Goal: Transaction & Acquisition: Purchase product/service

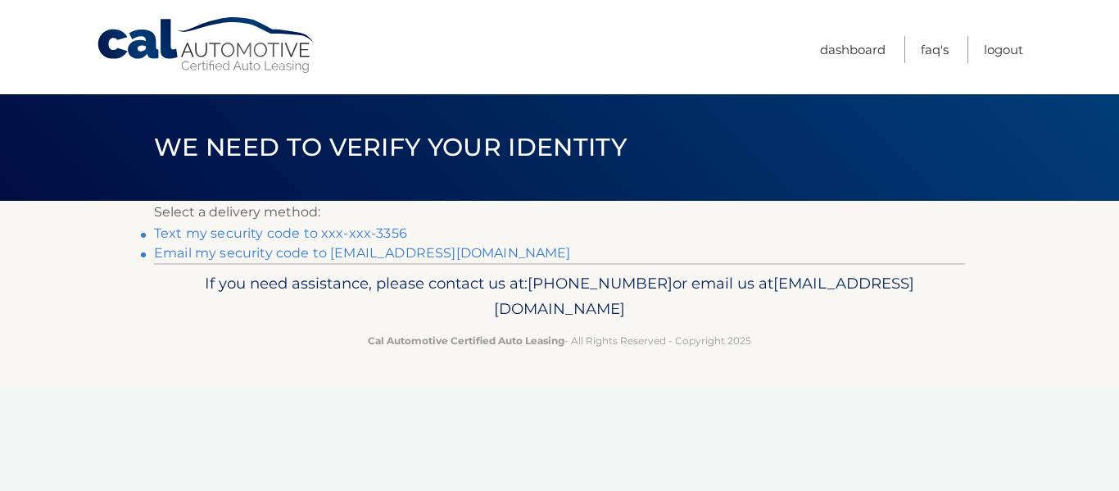
click at [328, 254] on link "Email my security code to [EMAIL_ADDRESS][DOMAIN_NAME]" at bounding box center [362, 253] width 417 height 16
click at [300, 248] on link "Email my security code to [EMAIL_ADDRESS][DOMAIN_NAME]" at bounding box center [362, 253] width 417 height 16
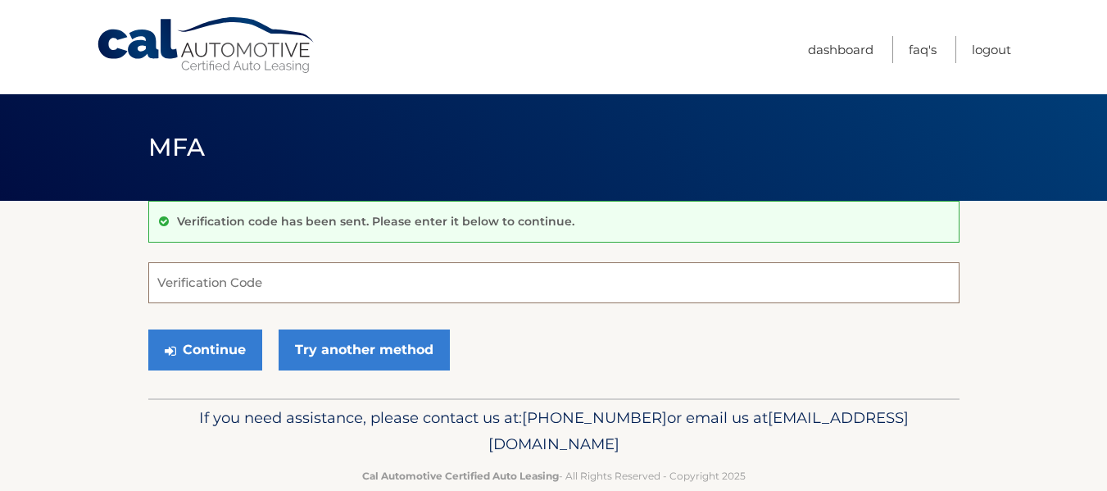
click at [237, 282] on input "Verification Code" at bounding box center [553, 282] width 811 height 41
paste input "307057"
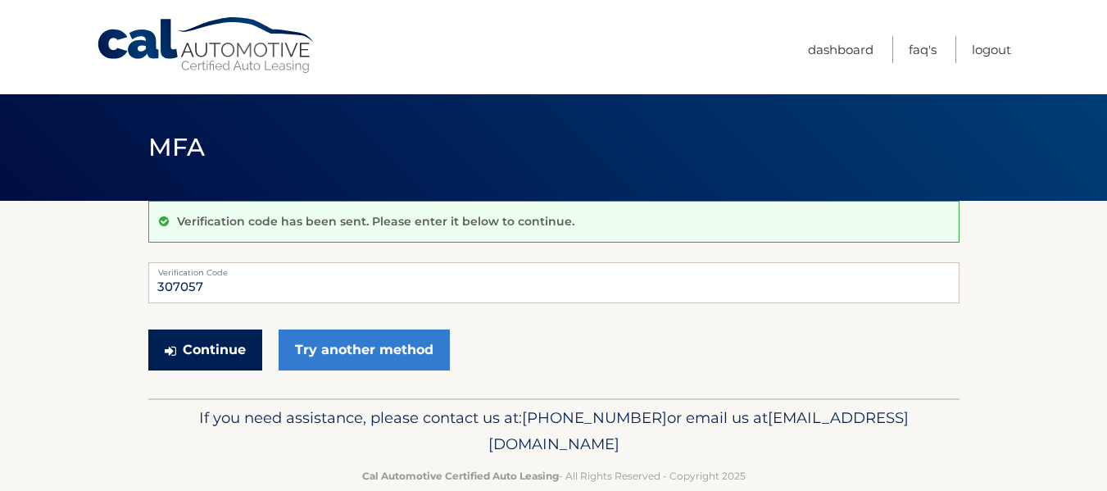
click at [213, 339] on button "Continue" at bounding box center [205, 349] width 114 height 41
click at [210, 347] on button "Continue" at bounding box center [205, 349] width 114 height 41
click at [221, 283] on input "307057" at bounding box center [553, 282] width 811 height 41
type input "307057"
click at [196, 343] on button "Continue" at bounding box center [205, 349] width 114 height 41
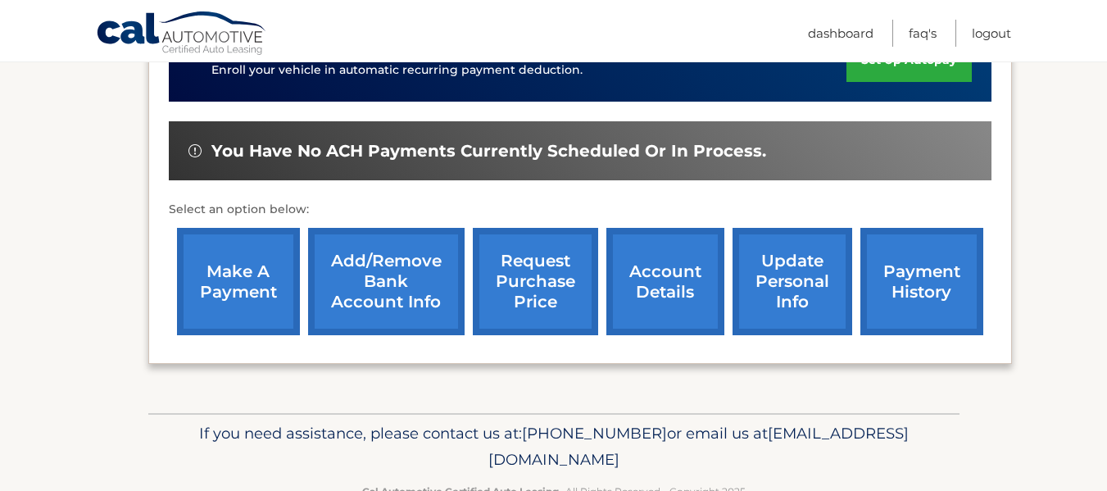
scroll to position [492, 0]
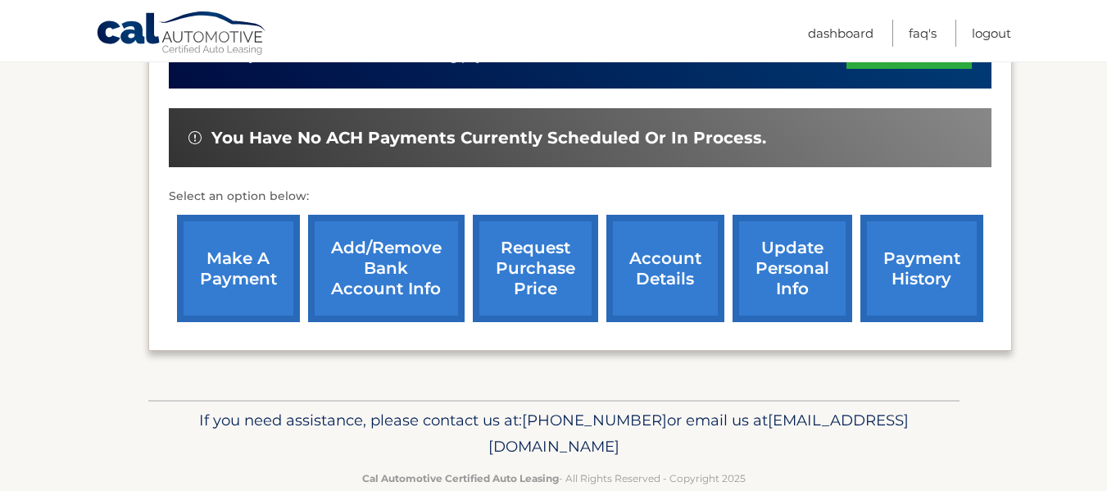
click at [258, 275] on link "make a payment" at bounding box center [238, 268] width 123 height 107
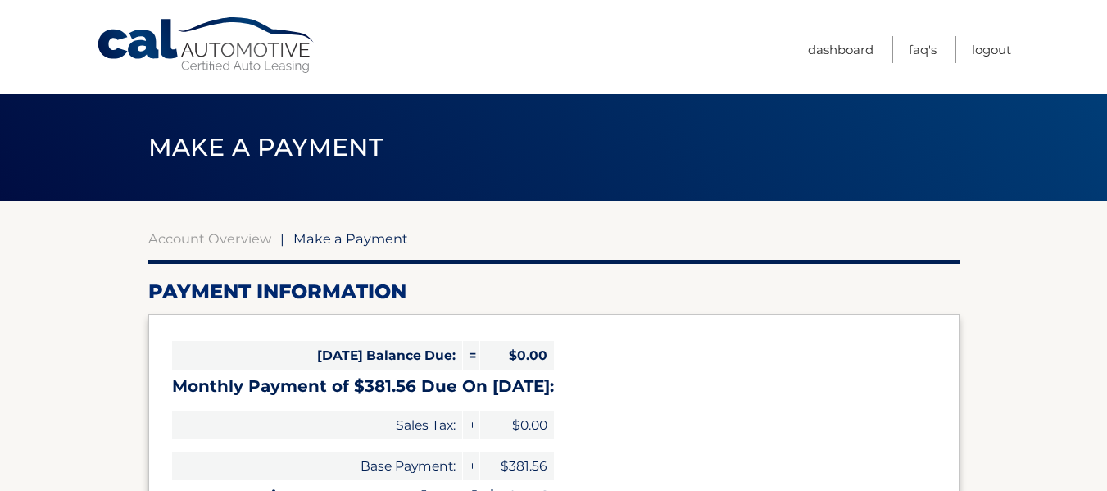
select select "NzhmOGM1MTktODUyMi00N2UwLTk2NDQtOThjZDRmYWYxZWU5"
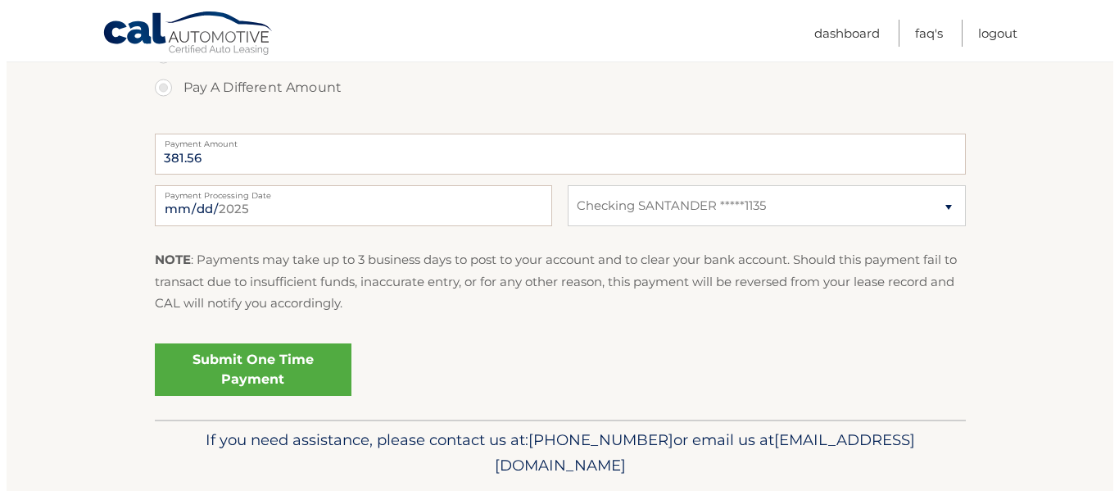
scroll to position [656, 0]
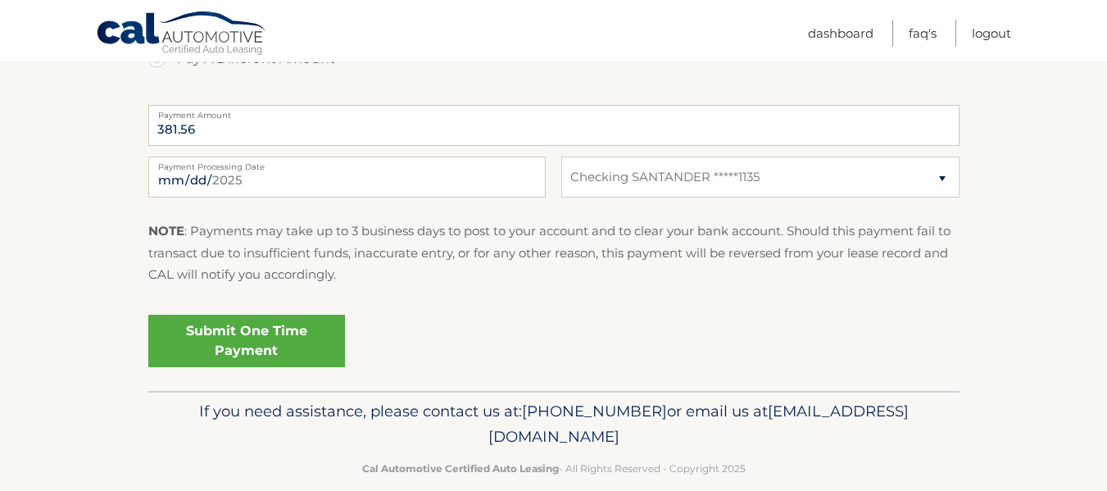
click at [262, 329] on link "Submit One Time Payment" at bounding box center [246, 341] width 197 height 52
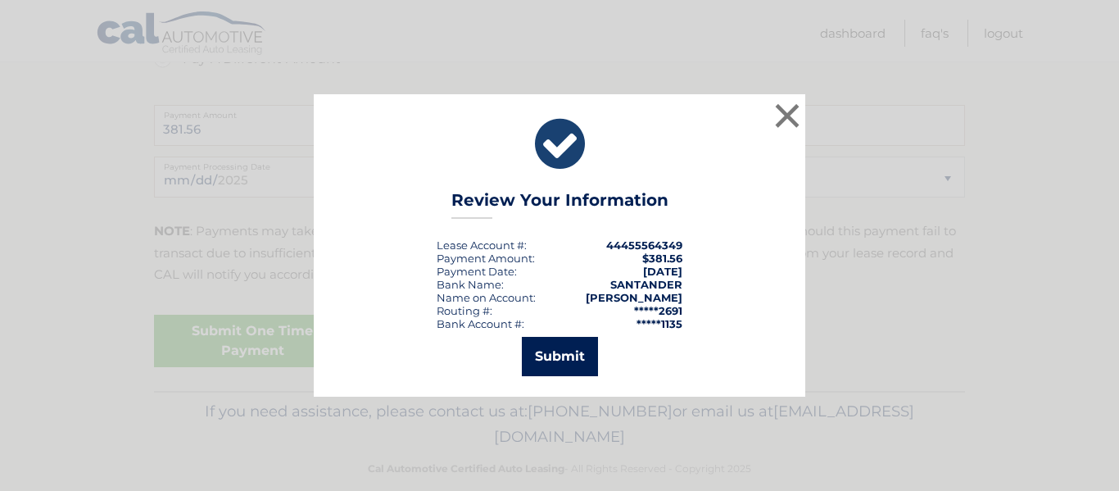
click at [561, 352] on button "Submit" at bounding box center [560, 356] width 76 height 39
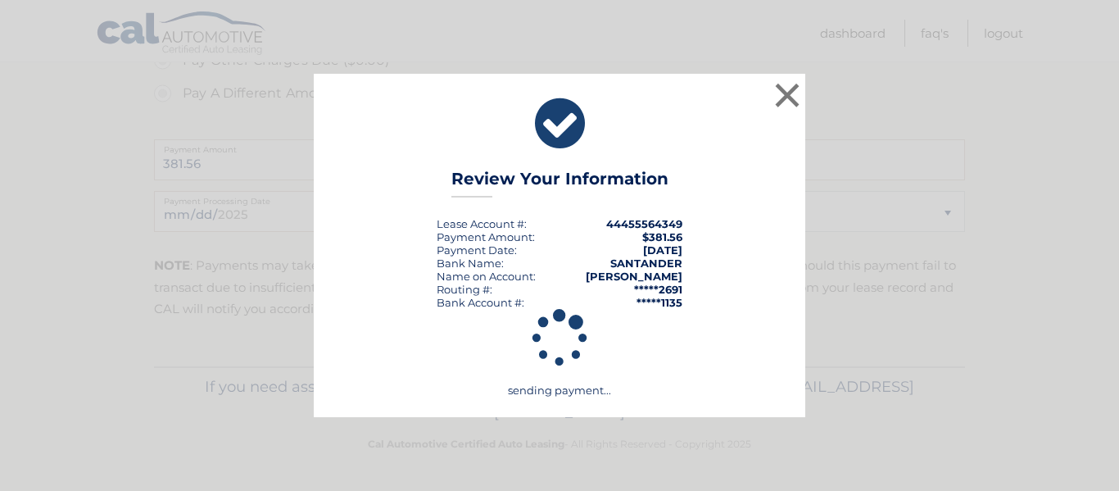
scroll to position [621, 0]
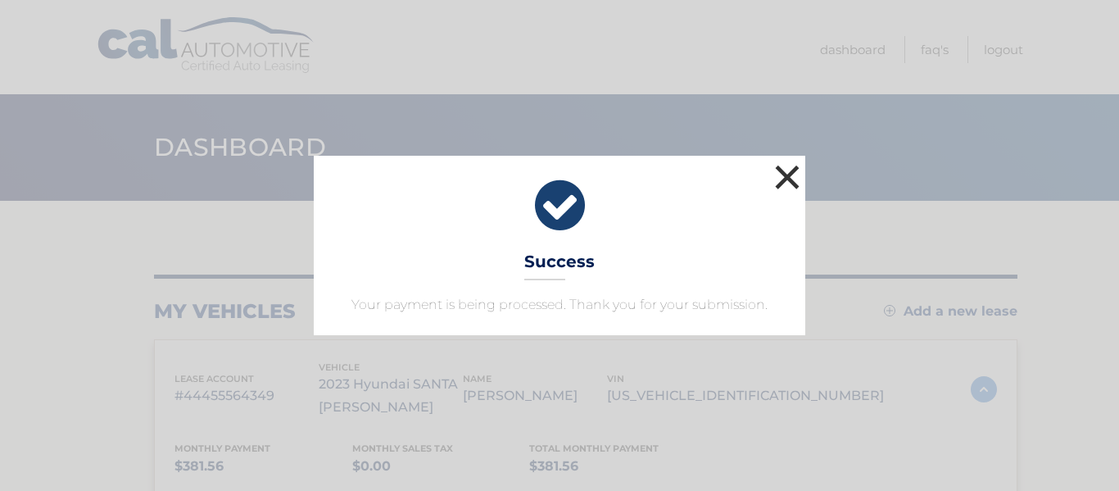
click at [783, 177] on button "×" at bounding box center [787, 177] width 33 height 33
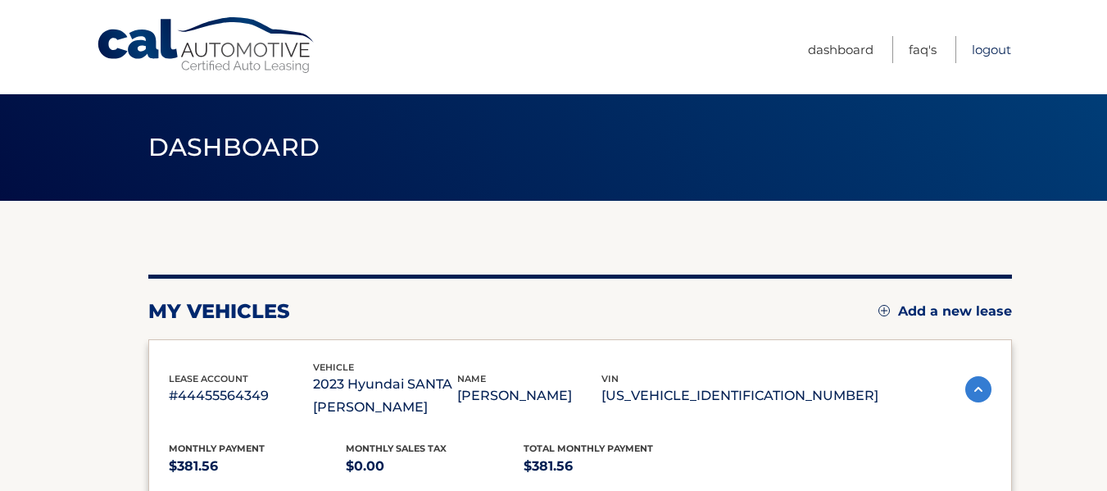
click at [986, 49] on link "Logout" at bounding box center [991, 49] width 39 height 27
